Goal: Task Accomplishment & Management: Use online tool/utility

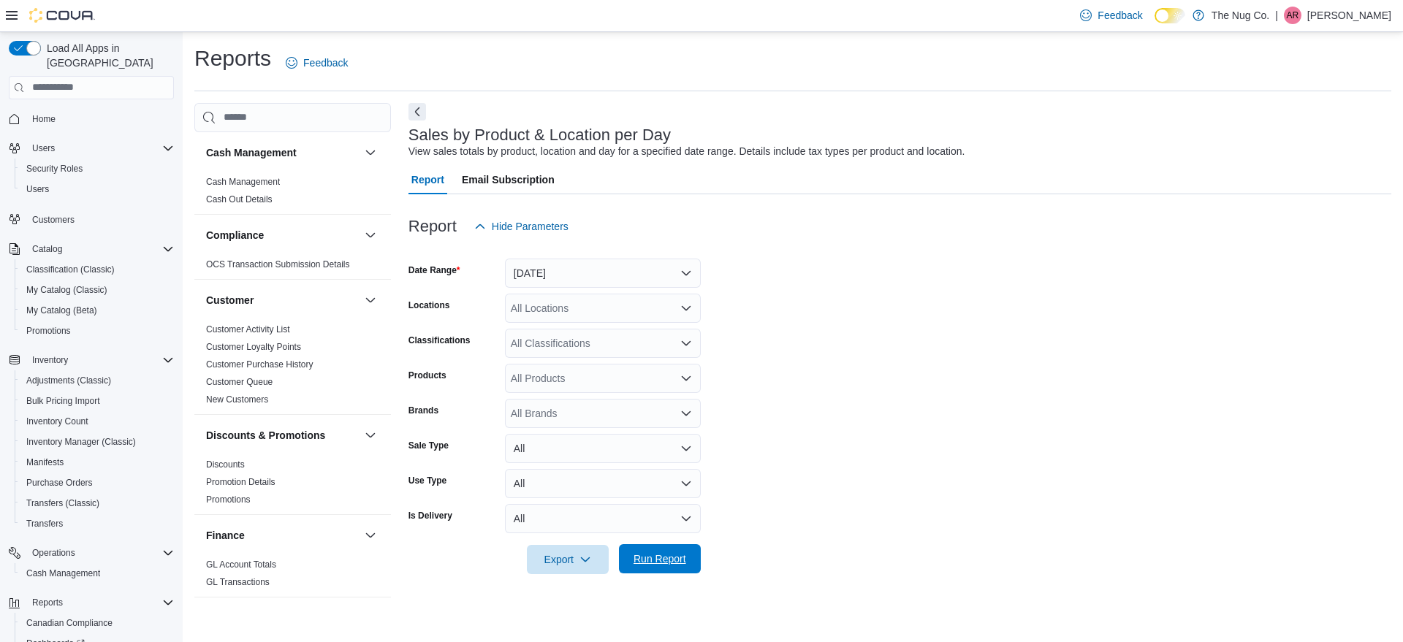
click at [678, 560] on span "Run Report" at bounding box center [660, 559] width 53 height 15
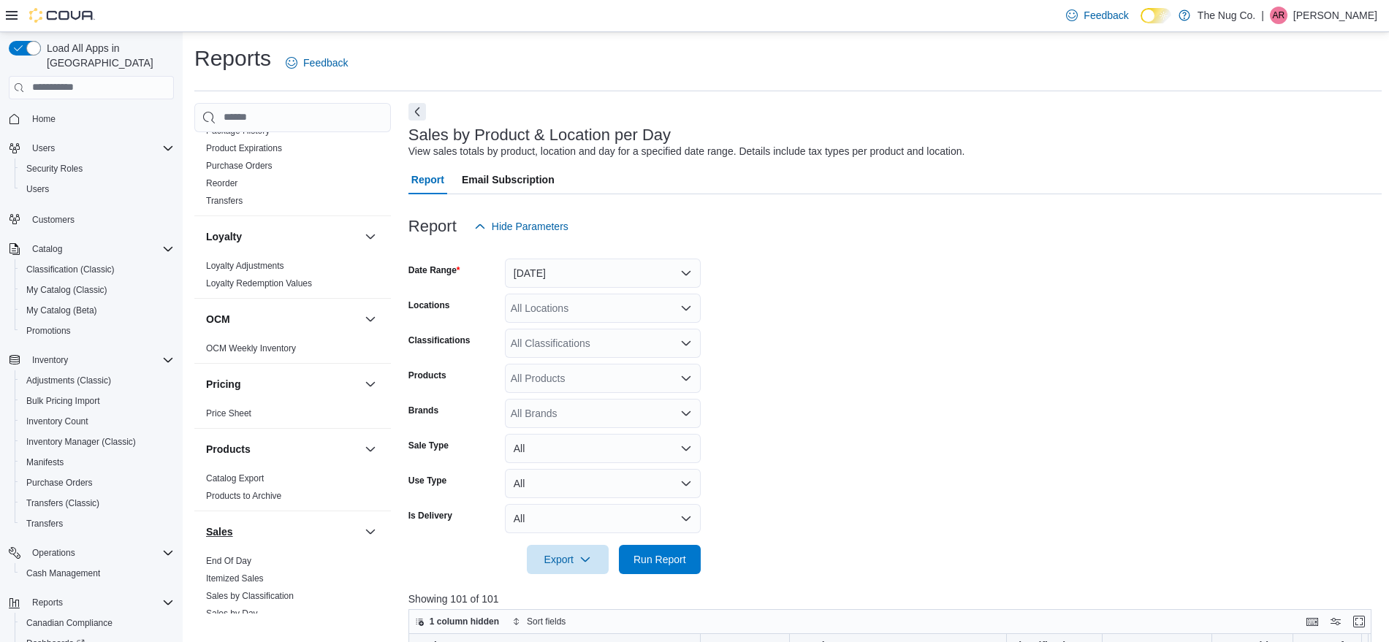
scroll to position [731, 0]
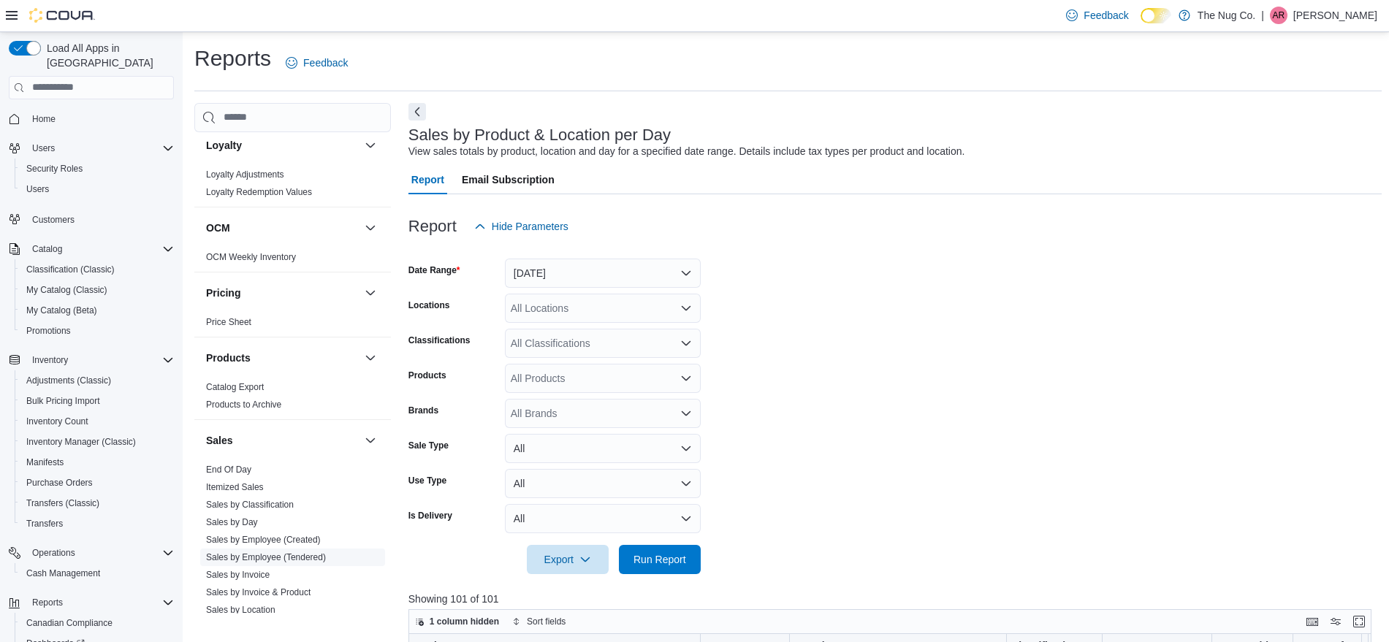
click at [311, 558] on link "Sales by Employee (Tendered)" at bounding box center [266, 558] width 120 height 10
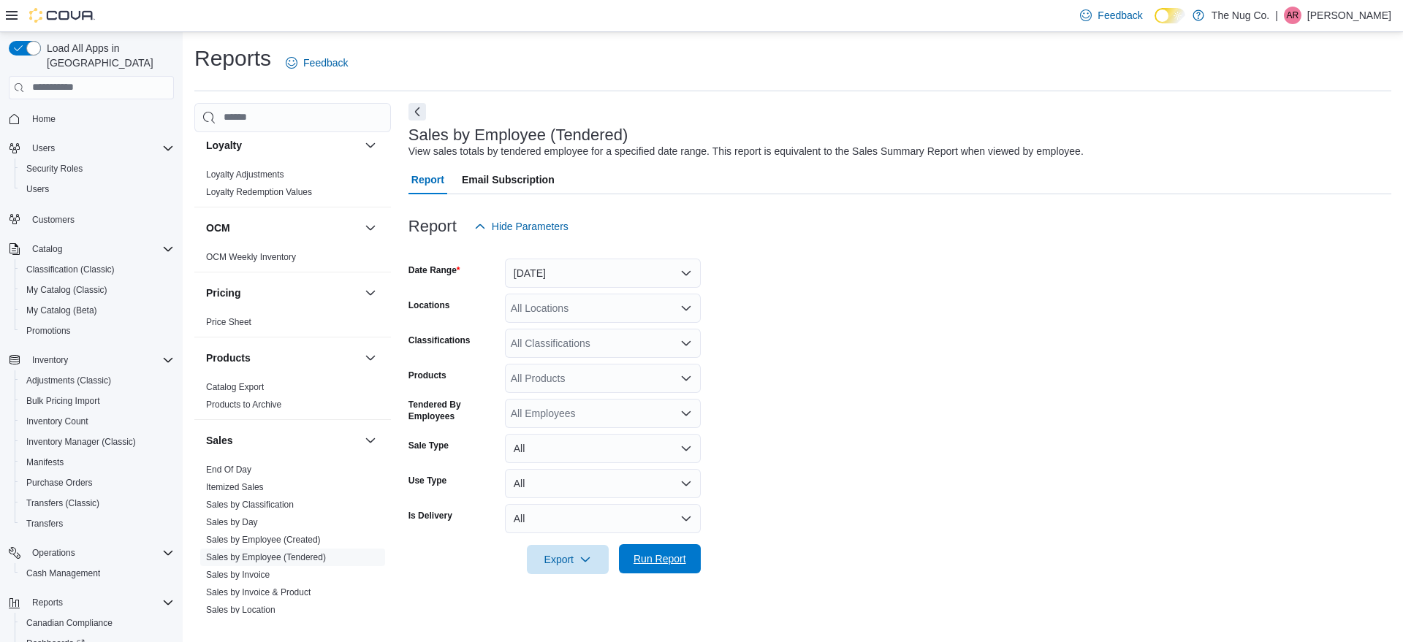
drag, startPoint x: 657, startPoint y: 572, endPoint x: 658, endPoint y: 562, distance: 9.5
click at [658, 568] on span "Run Report" at bounding box center [660, 558] width 64 height 29
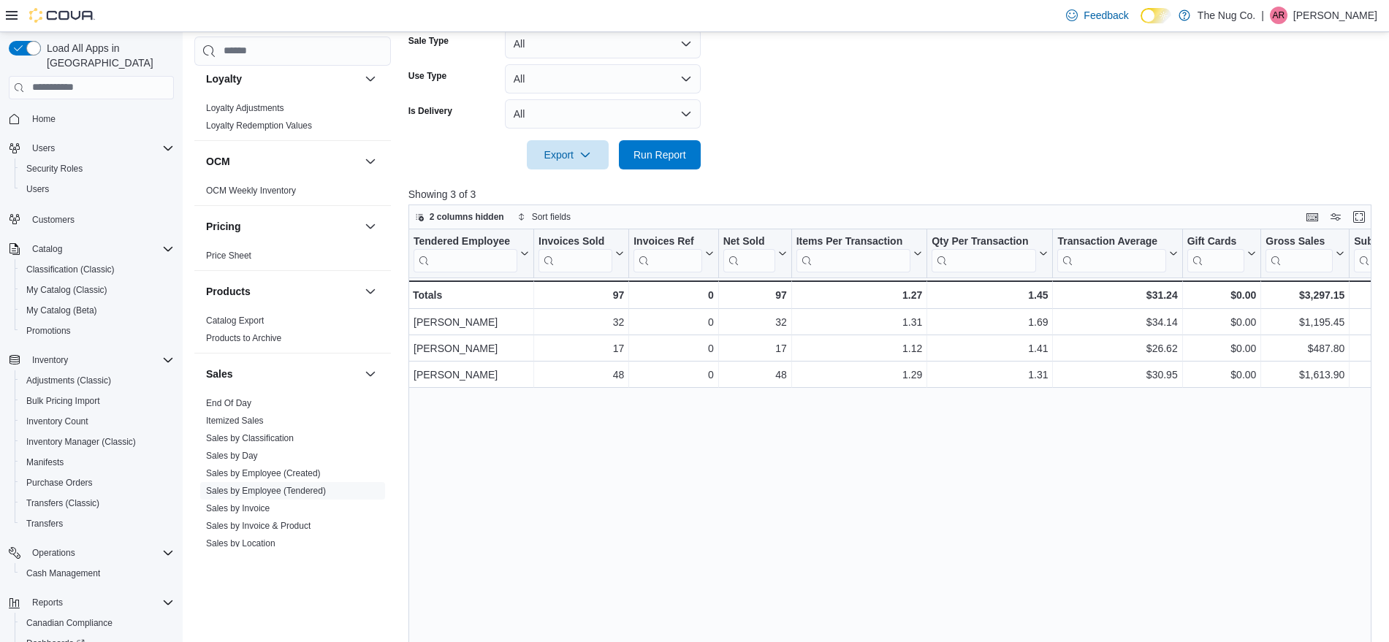
scroll to position [493, 0]
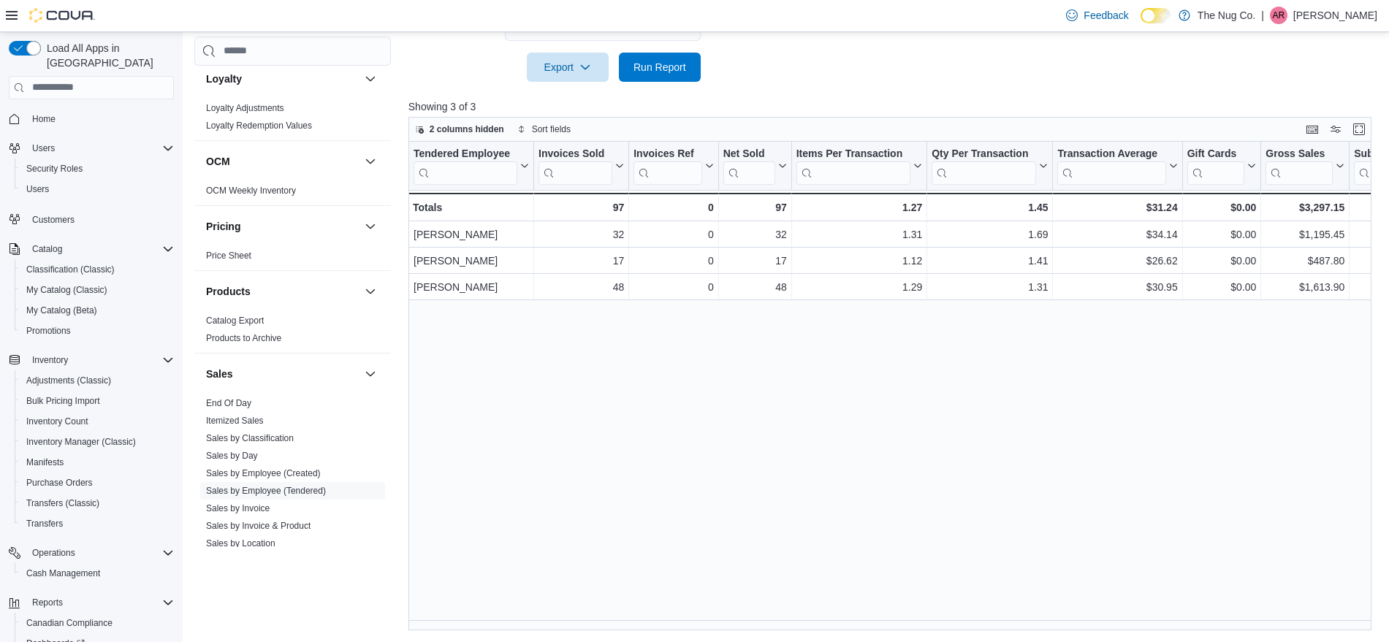
click at [835, 449] on div "Tendered Employee Click to view column header actions Invoices Sold Click to vi…" at bounding box center [895, 386] width 973 height 489
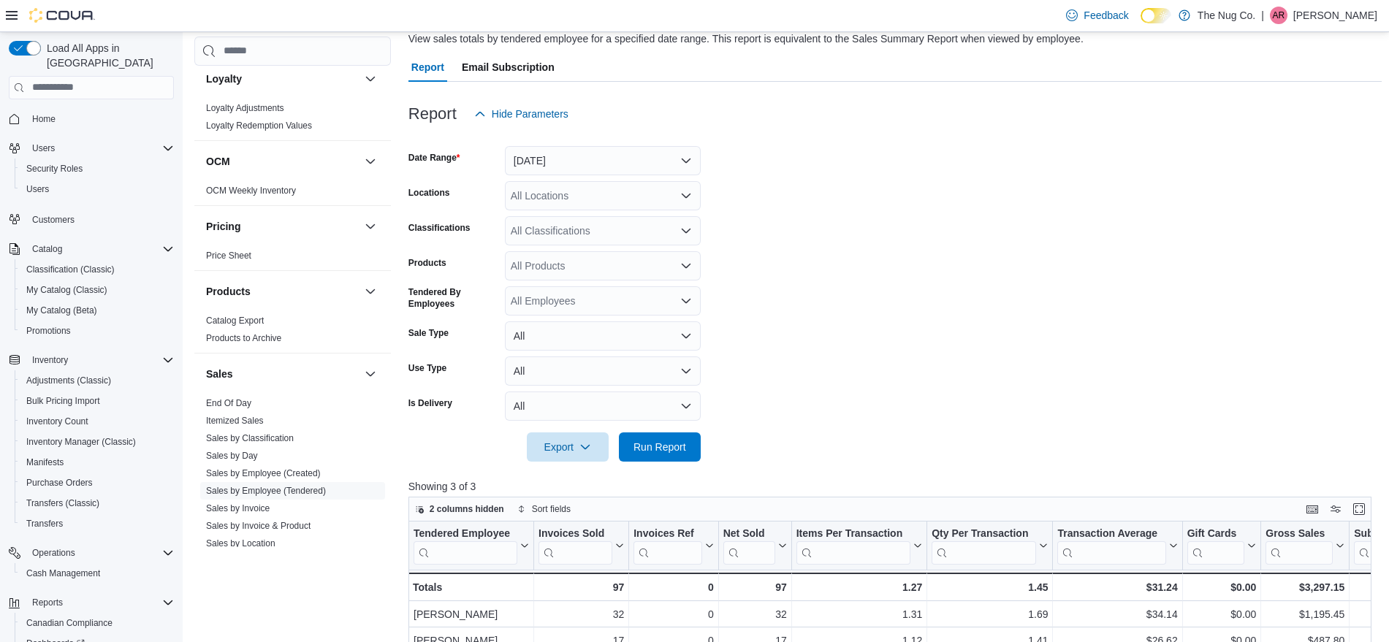
scroll to position [36, 0]
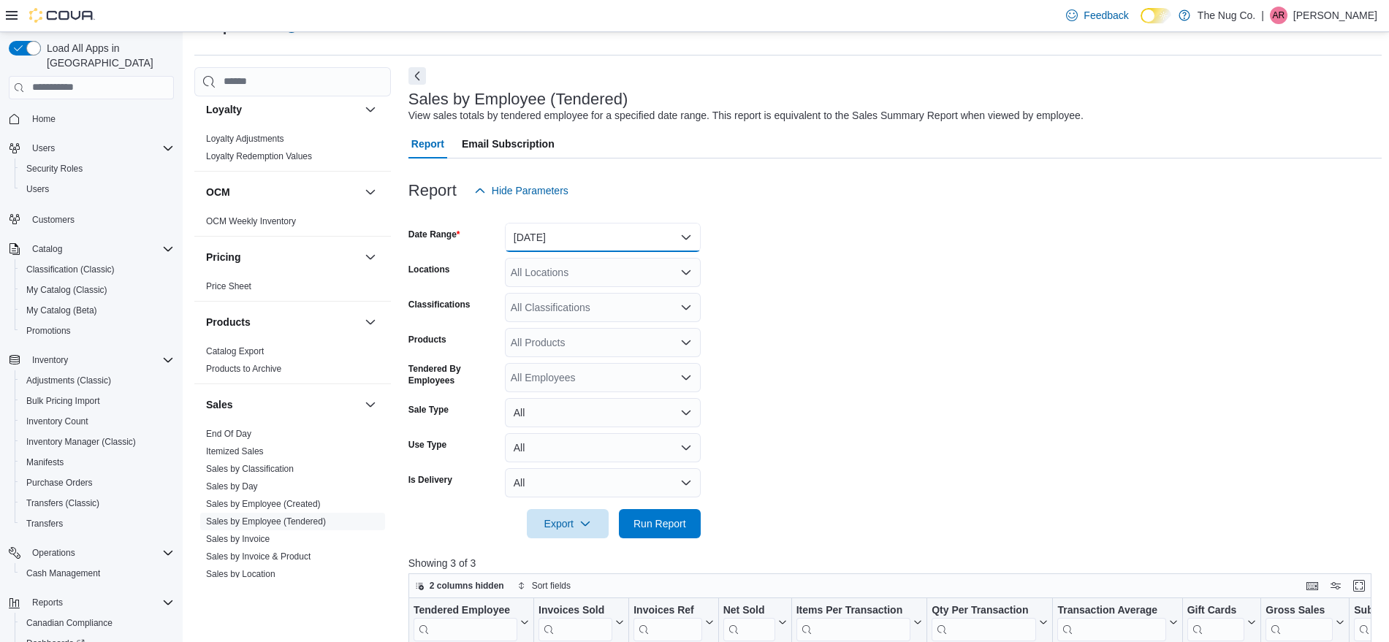
click at [658, 234] on button "[DATE]" at bounding box center [603, 237] width 196 height 29
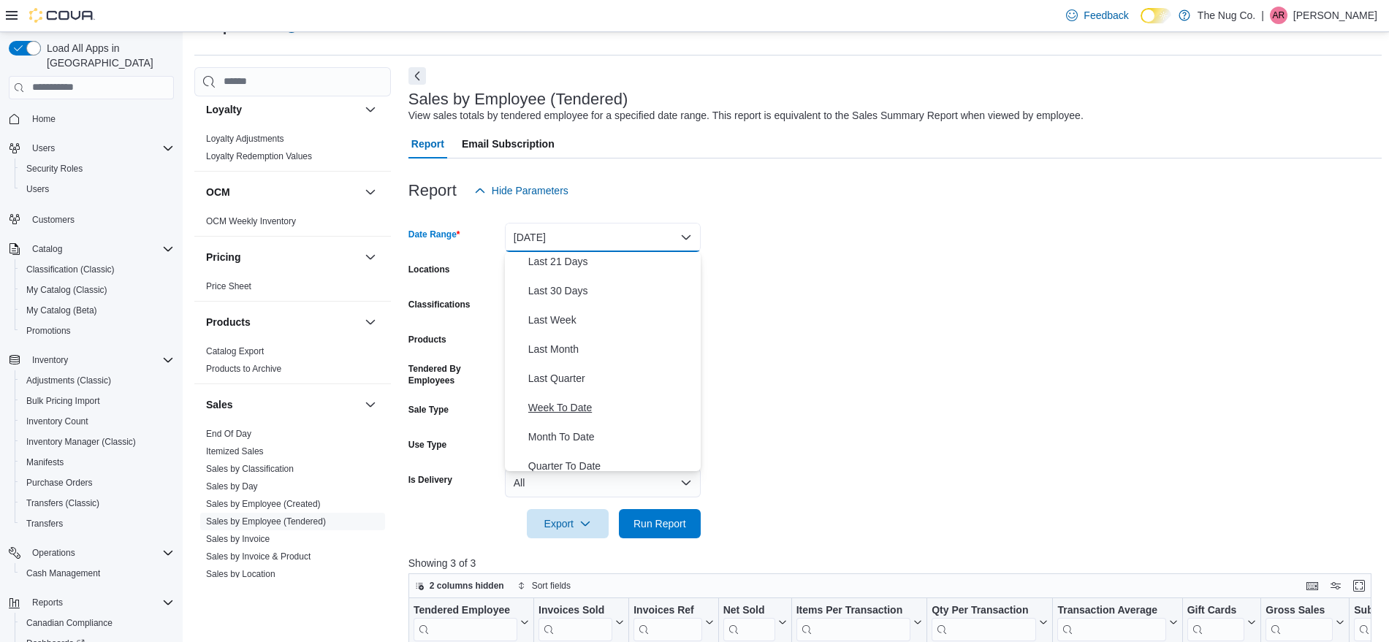
scroll to position [183, 0]
click at [606, 433] on span "Month To Date" at bounding box center [611, 435] width 167 height 18
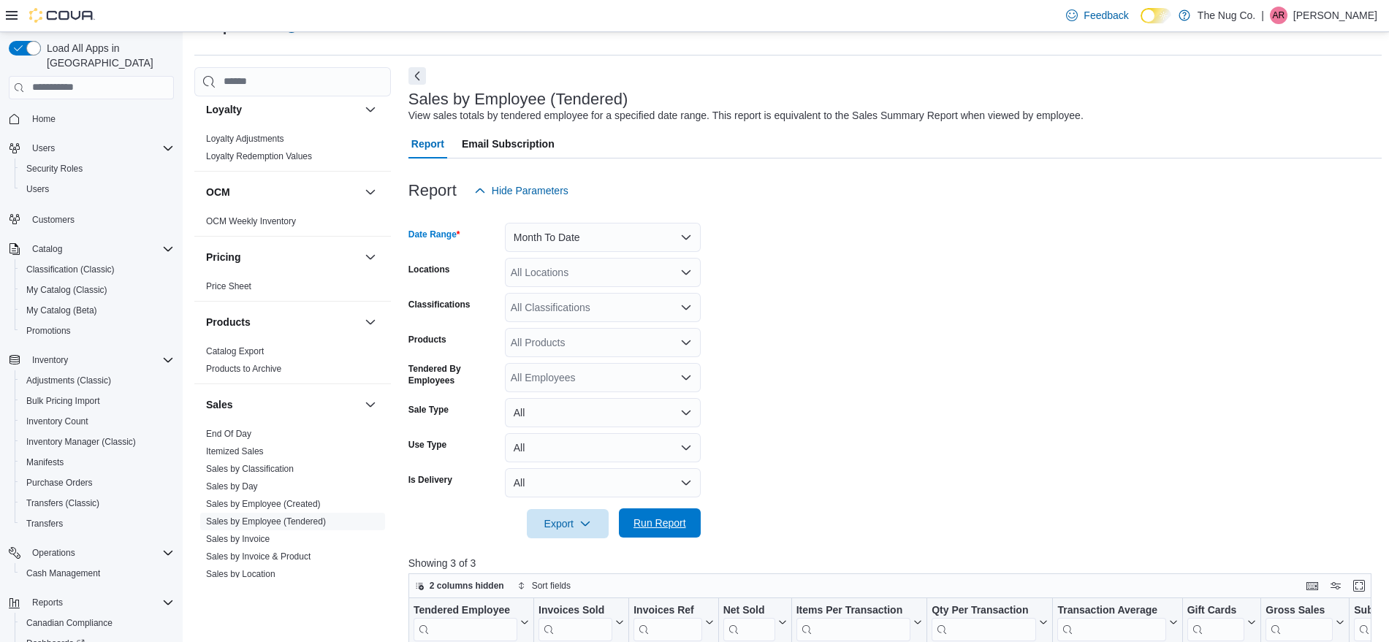
click at [661, 521] on span "Run Report" at bounding box center [660, 523] width 53 height 15
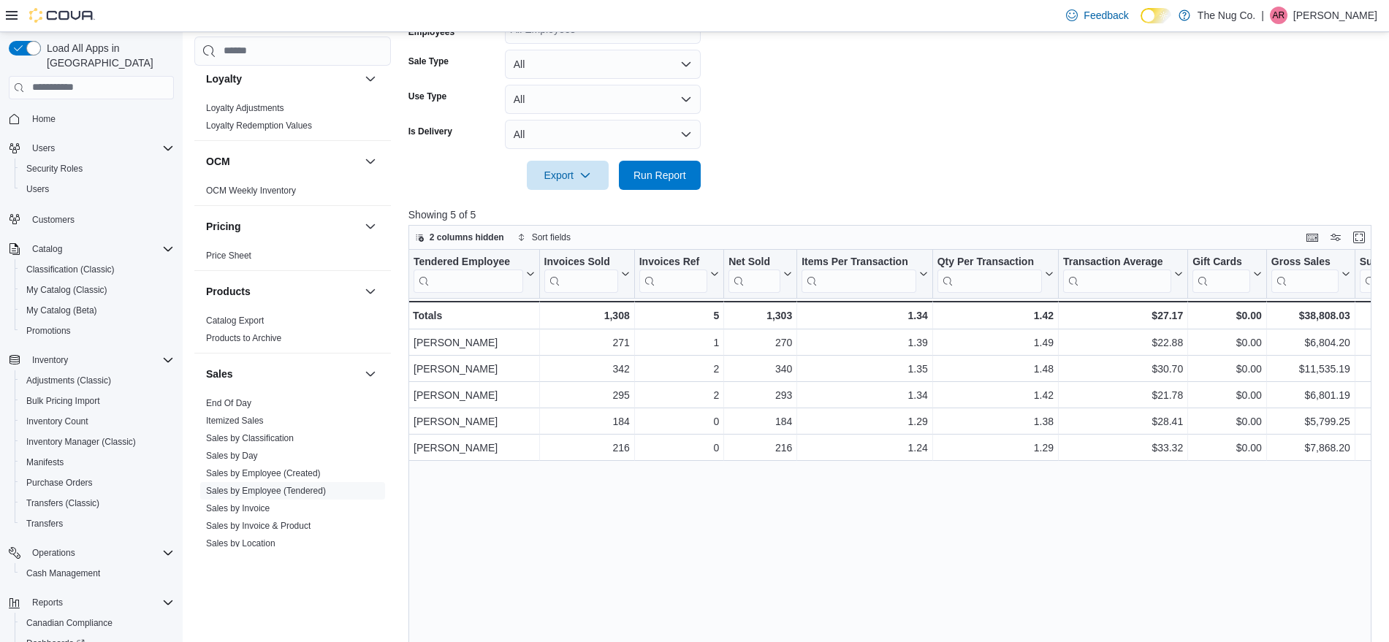
scroll to position [36, 0]
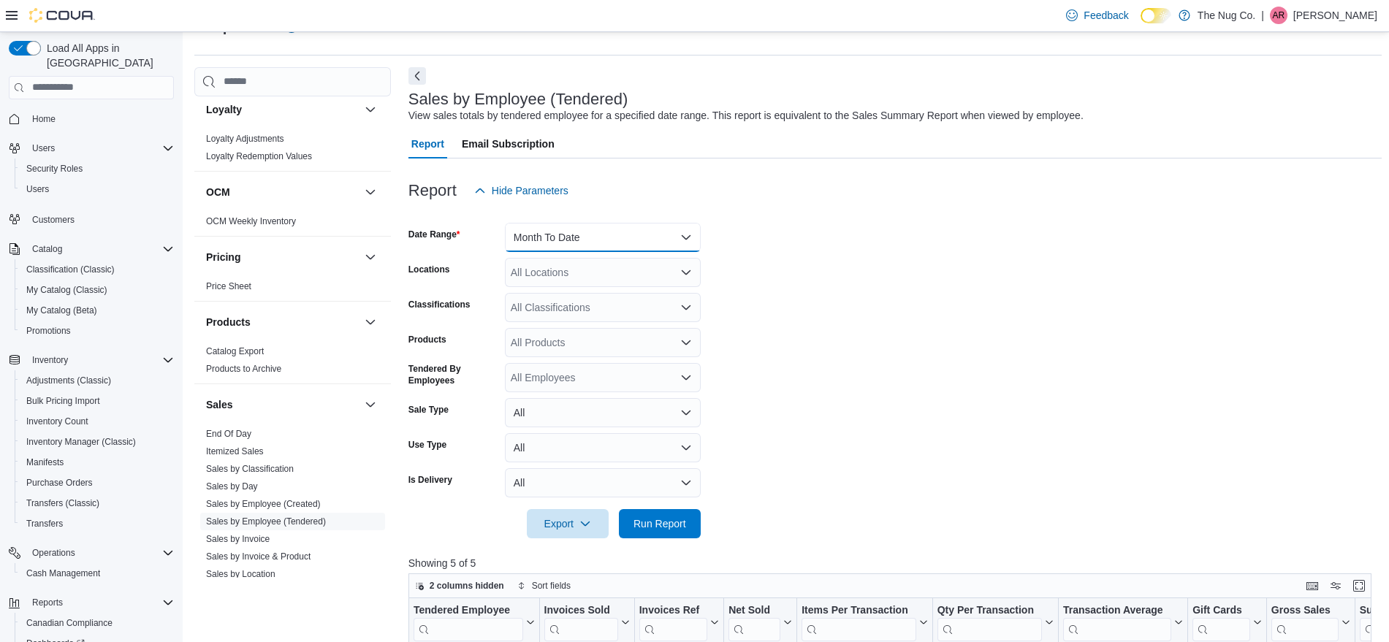
click at [632, 251] on button "Month To Date" at bounding box center [603, 237] width 196 height 29
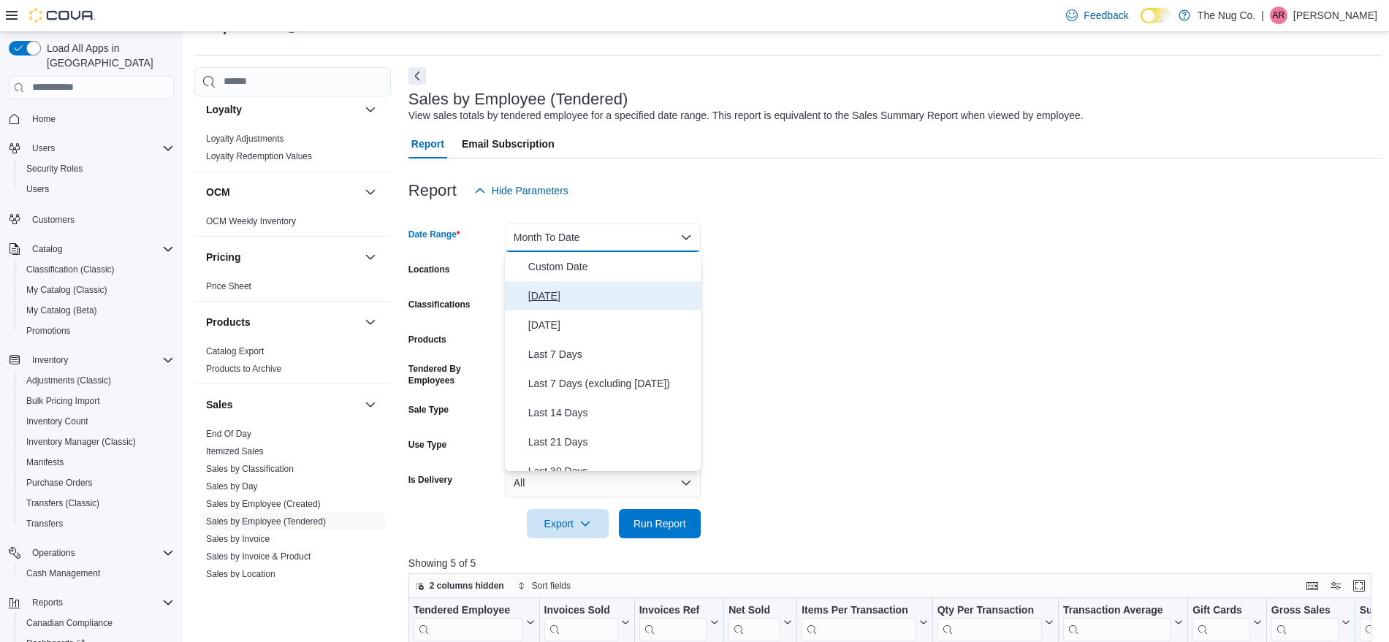
click at [580, 295] on span "[DATE]" at bounding box center [611, 296] width 167 height 18
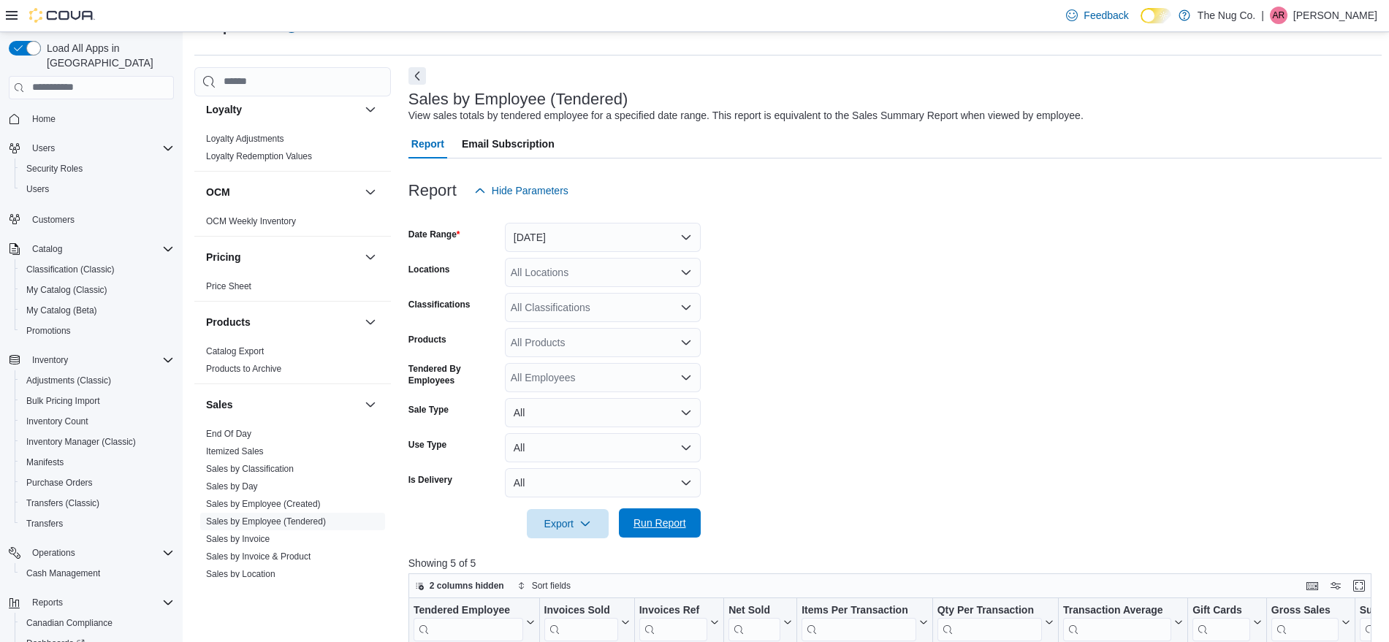
click at [676, 528] on span "Run Report" at bounding box center [660, 523] width 53 height 15
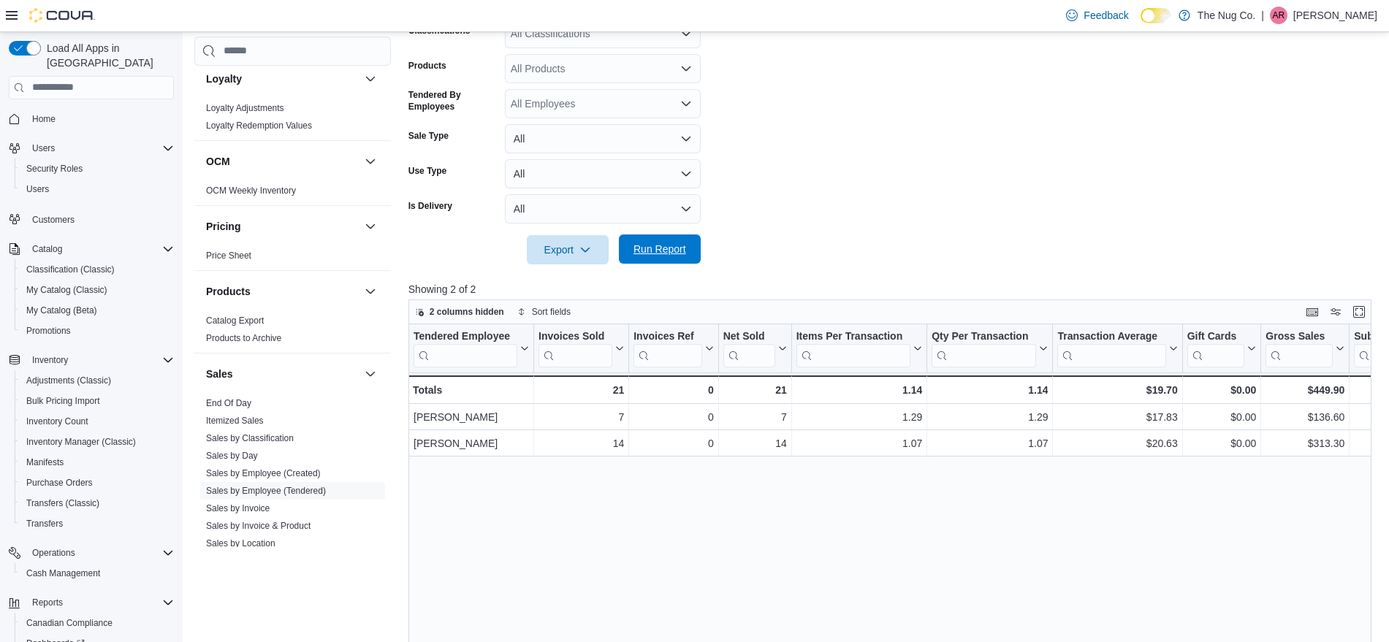
click at [674, 253] on span "Run Report" at bounding box center [660, 249] width 53 height 15
